Goal: Navigation & Orientation: Find specific page/section

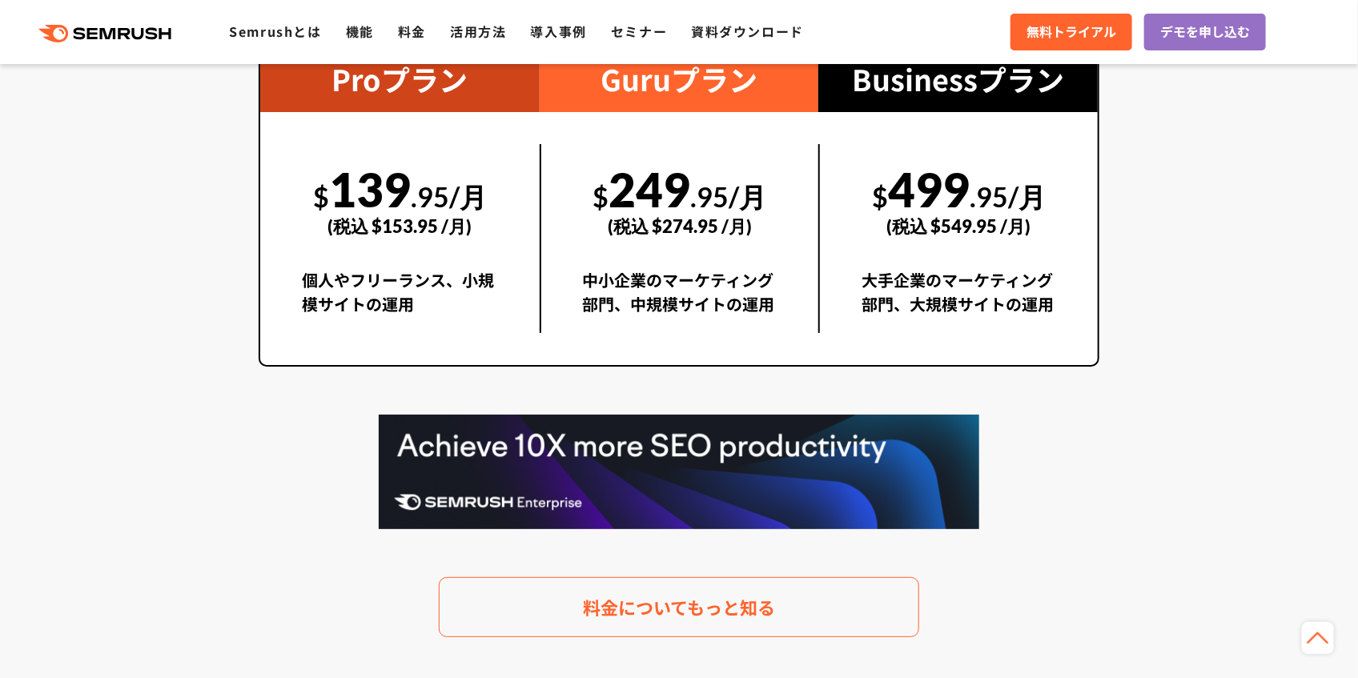
scroll to position [4378, 0]
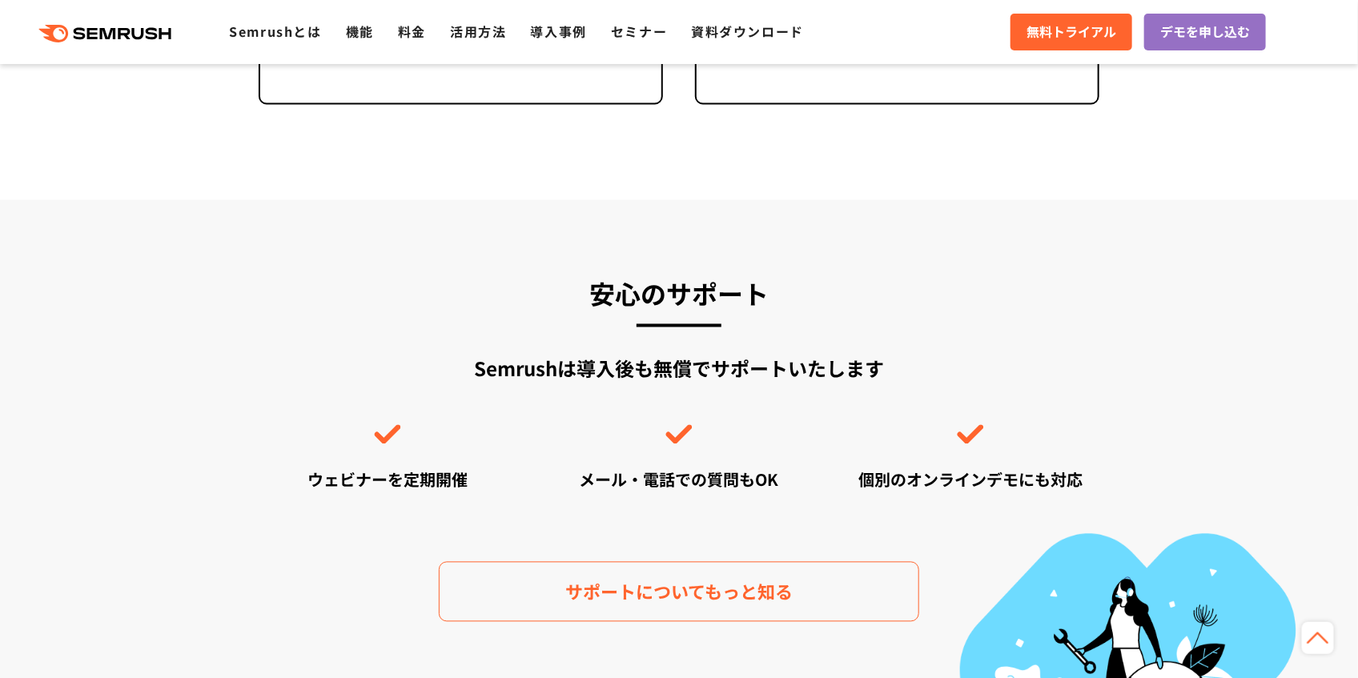
click at [508, 382] on div "Semrushは導入後も無償でサポートいたします ウェビナーを定期開催 メール・電話での質問もOK 個別のオンラインデモにも対応" at bounding box center [679, 423] width 841 height 137
click at [509, 372] on div "Semrushは導入後も無償でサポートいたします ウェビナーを定期開催 メール・電話での質問もOK 個別のオンラインデモにも対応" at bounding box center [679, 423] width 841 height 137
copy div "Semrush"
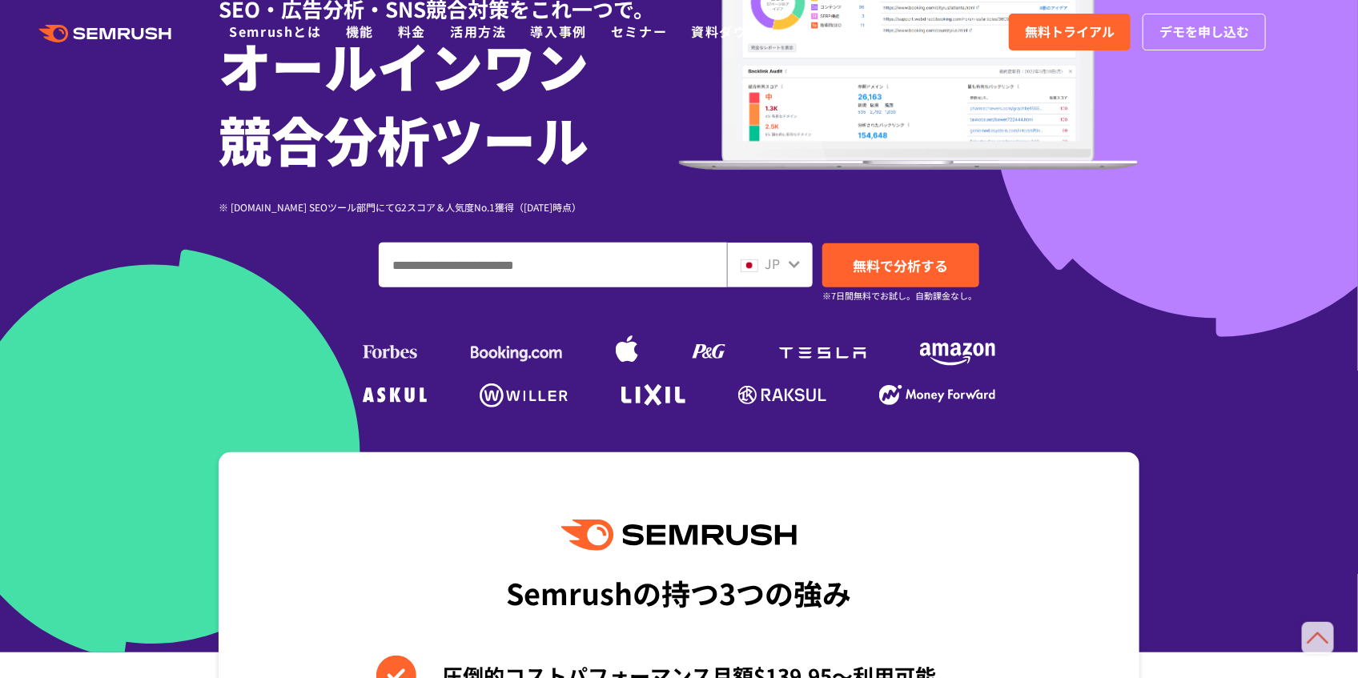
scroll to position [0, 0]
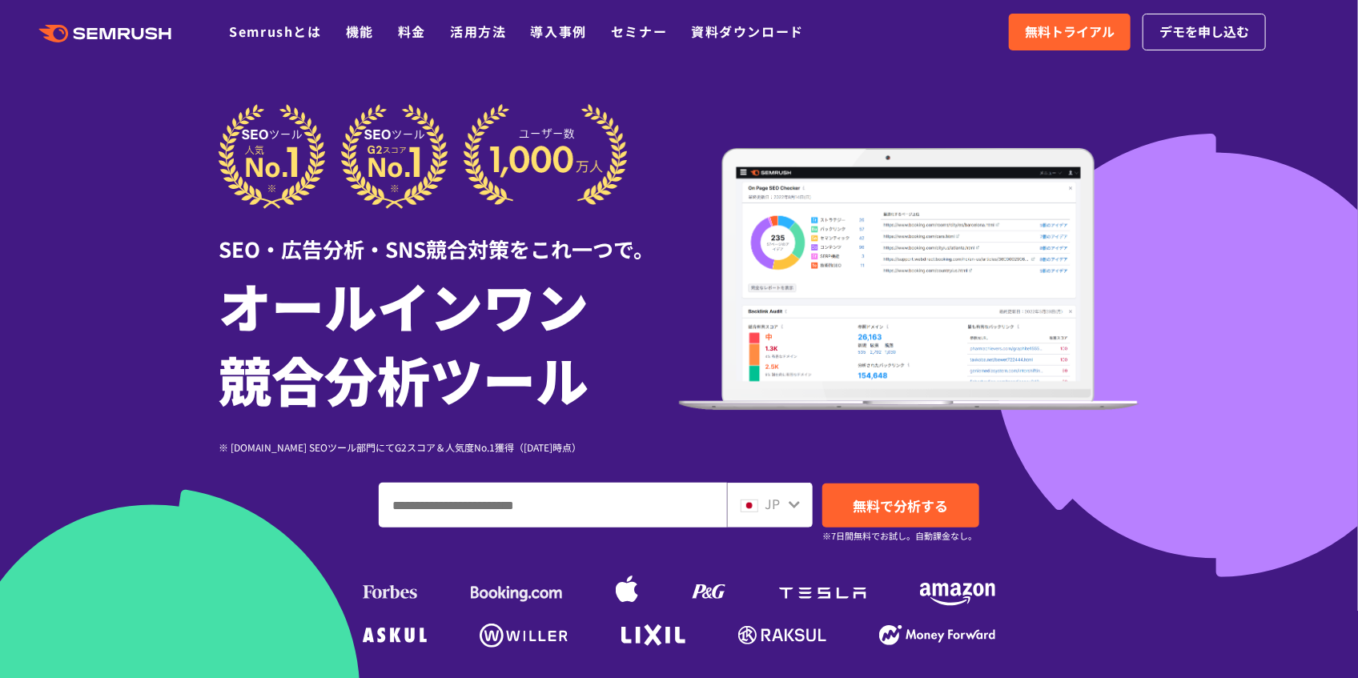
drag, startPoint x: 549, startPoint y: 503, endPoint x: 574, endPoint y: 495, distance: 25.3
click at [553, 503] on input "ドメイン、キーワードまたはURLを入力してください" at bounding box center [553, 505] width 347 height 43
type input "*"
click at [891, 493] on link "無料で分析する" at bounding box center [901, 506] width 157 height 44
click at [533, 496] on input "ドメイン、キーワードまたはURLを入力してください" at bounding box center [553, 505] width 347 height 43
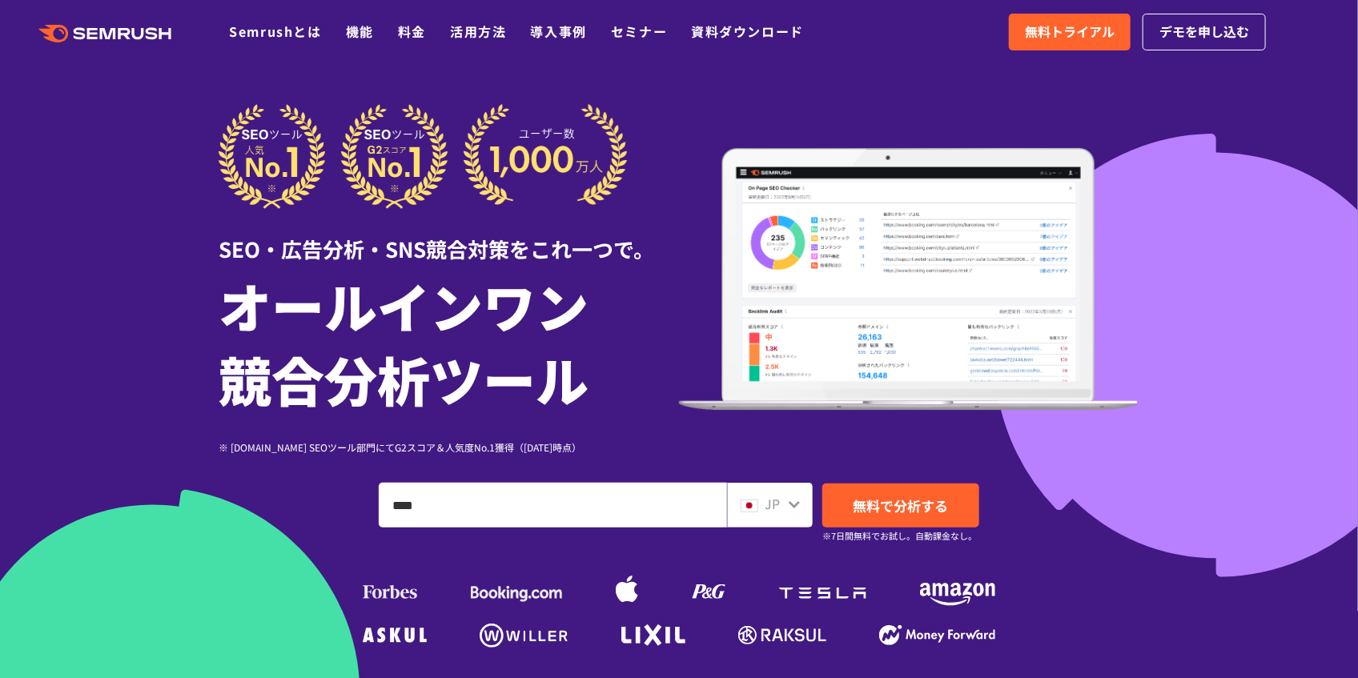
type input "****"
click at [837, 512] on link "無料で分析する" at bounding box center [901, 506] width 157 height 44
click at [141, 36] on icon ".cls {fill: #FF642D;}" at bounding box center [106, 34] width 181 height 18
